Goal: Transaction & Acquisition: Purchase product/service

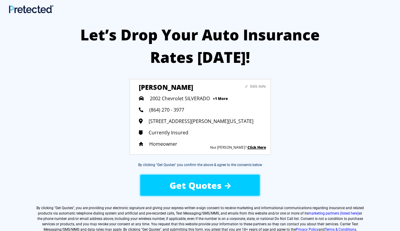
click at [204, 186] on span "Get Quotes" at bounding box center [196, 185] width 52 height 12
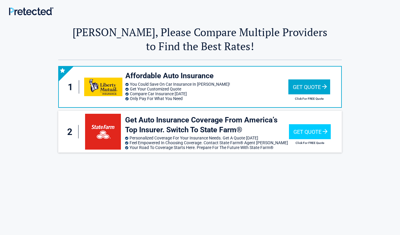
click at [312, 86] on div "Get Quote" at bounding box center [310, 87] width 42 height 15
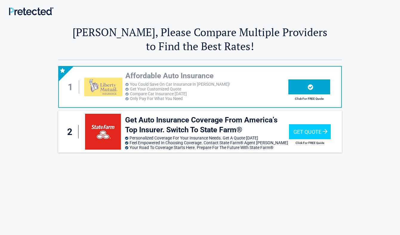
click at [318, 86] on div at bounding box center [310, 87] width 42 height 15
